Goal: Download file/media

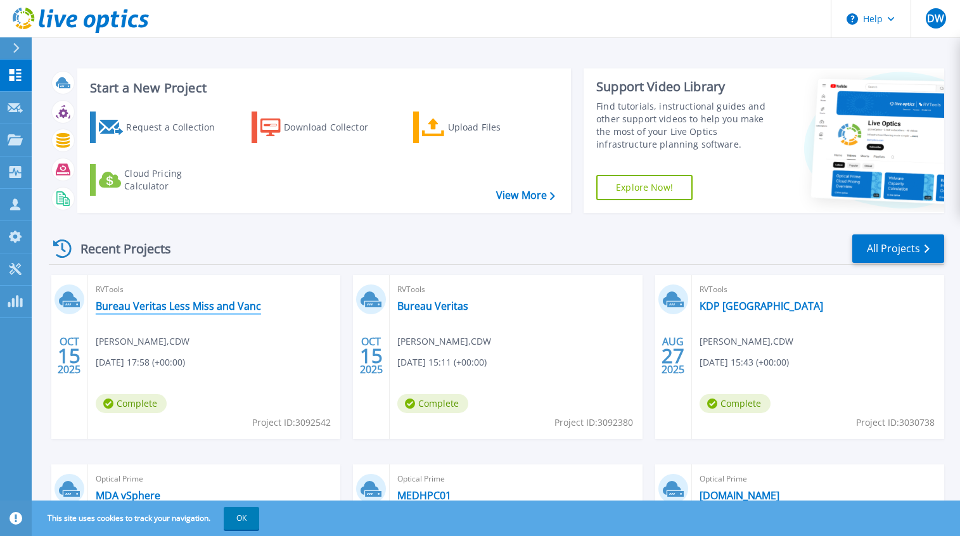
click at [193, 309] on link "Bureau Veritas Less Miss and Vanc" at bounding box center [178, 306] width 165 height 13
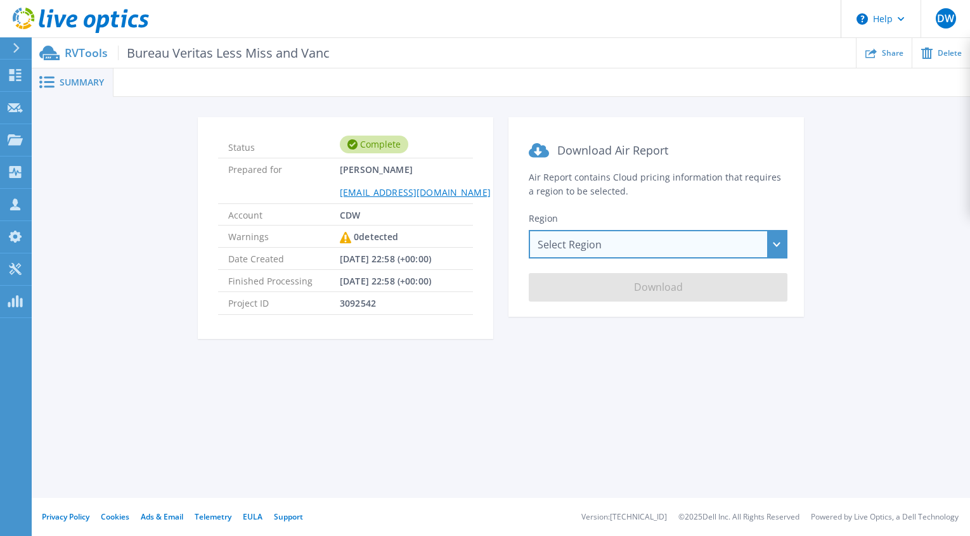
click at [581, 248] on div "Select Region [GEOGRAPHIC_DATA] ([GEOGRAPHIC_DATA]) [GEOGRAPHIC_DATA] ([GEOGRAP…" at bounding box center [658, 244] width 259 height 29
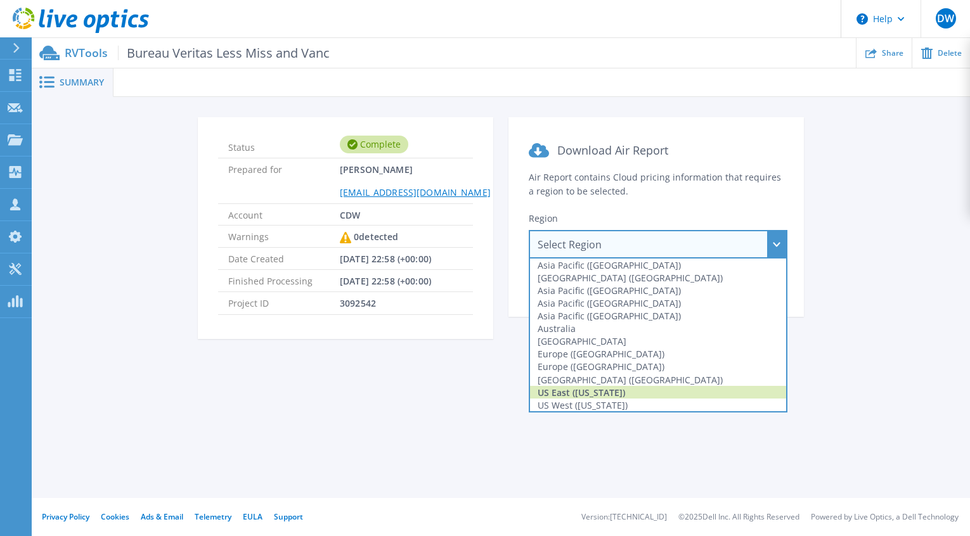
click at [577, 393] on div "US East ([US_STATE])" at bounding box center [658, 392] width 256 height 13
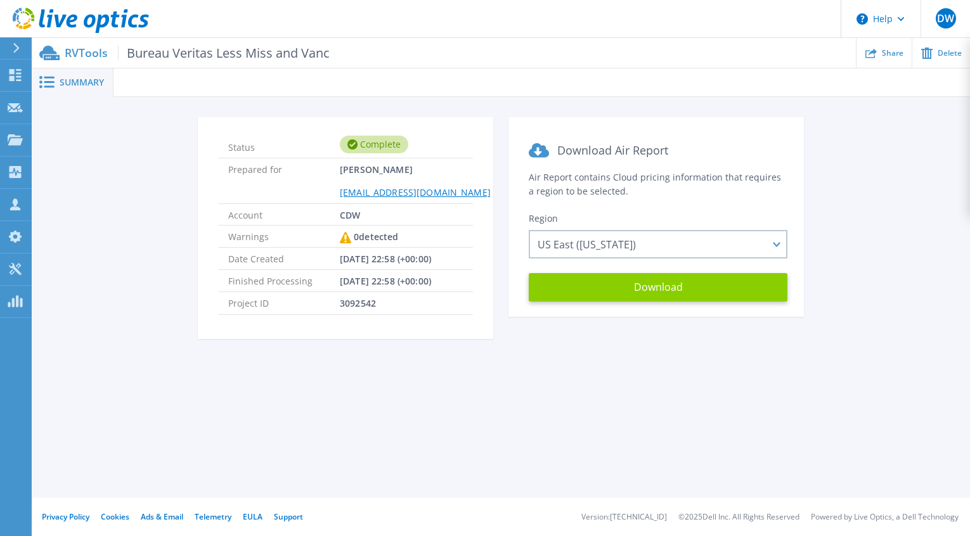
click at [628, 290] on button "Download" at bounding box center [658, 287] width 259 height 29
